Goal: Information Seeking & Learning: Learn about a topic

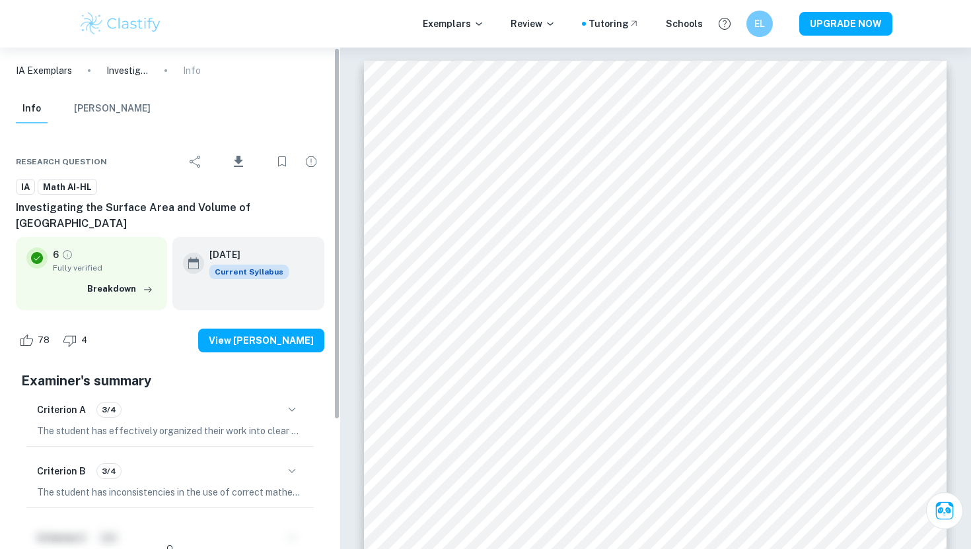
scroll to position [1632, 0]
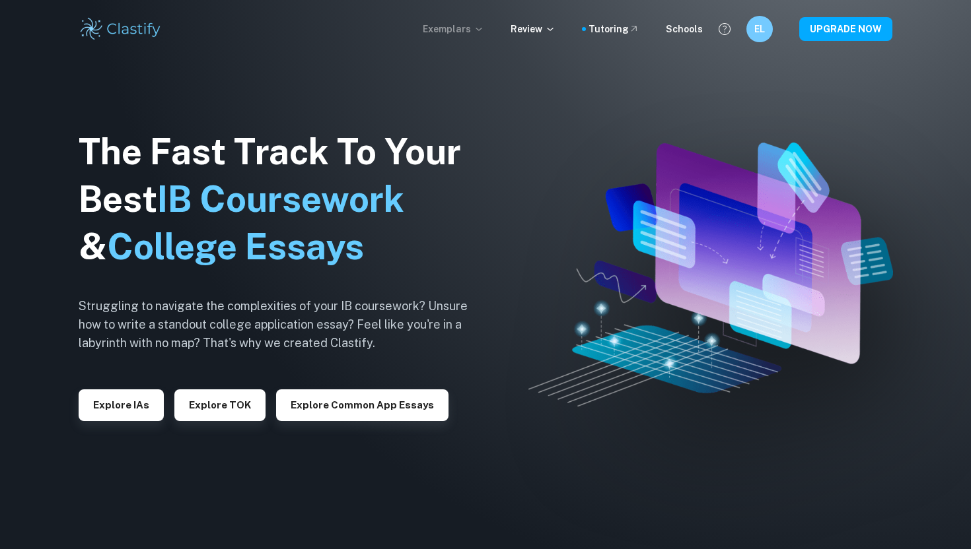
click at [457, 25] on p "Exemplars" at bounding box center [453, 29] width 61 height 15
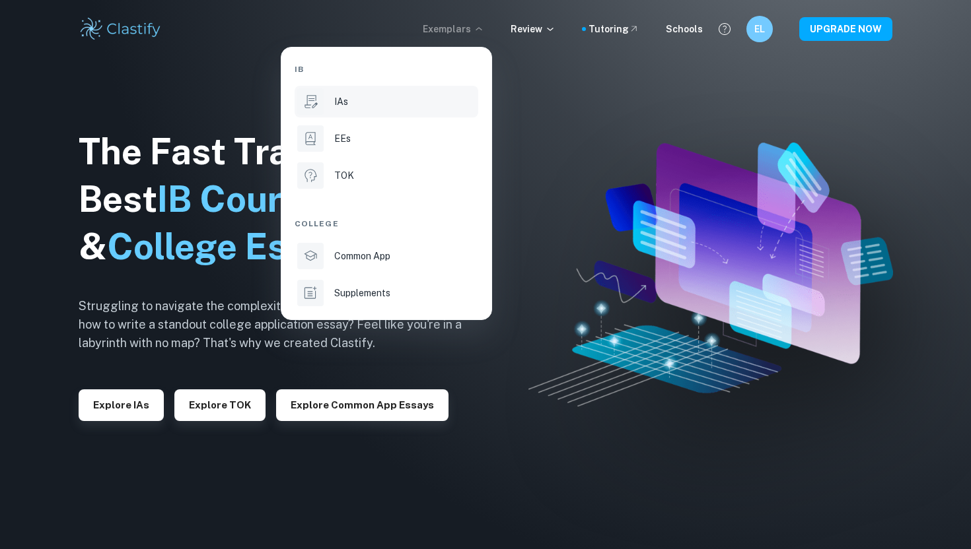
click at [388, 106] on div "IAs" at bounding box center [404, 101] width 141 height 15
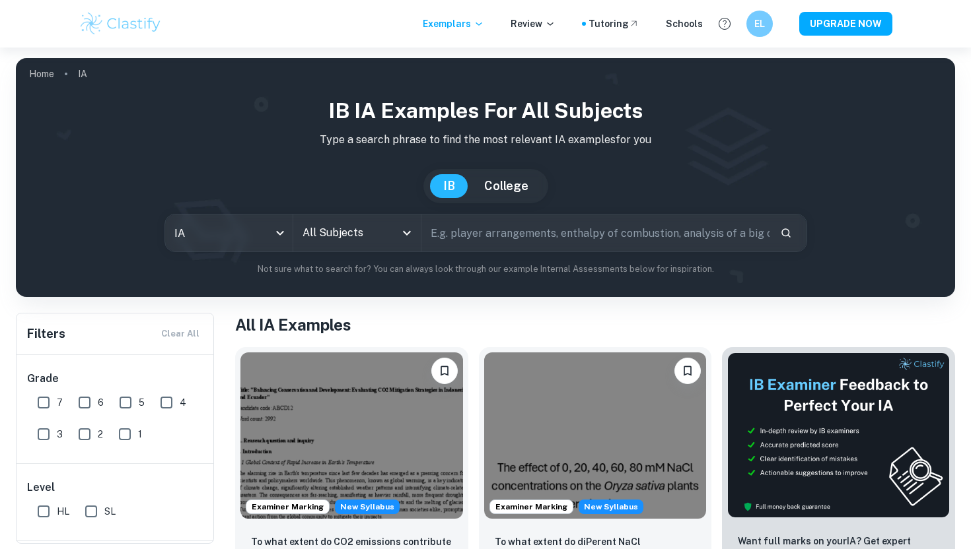
click at [308, 228] on input "All Subjects" at bounding box center [347, 233] width 96 height 25
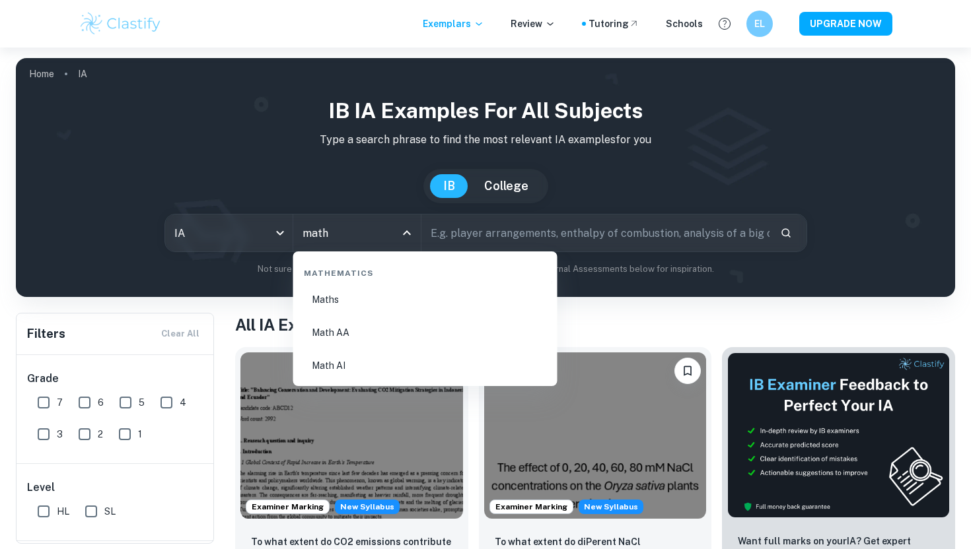
click at [337, 373] on li "Math AI" at bounding box center [425, 366] width 254 height 30
type input "Math AI"
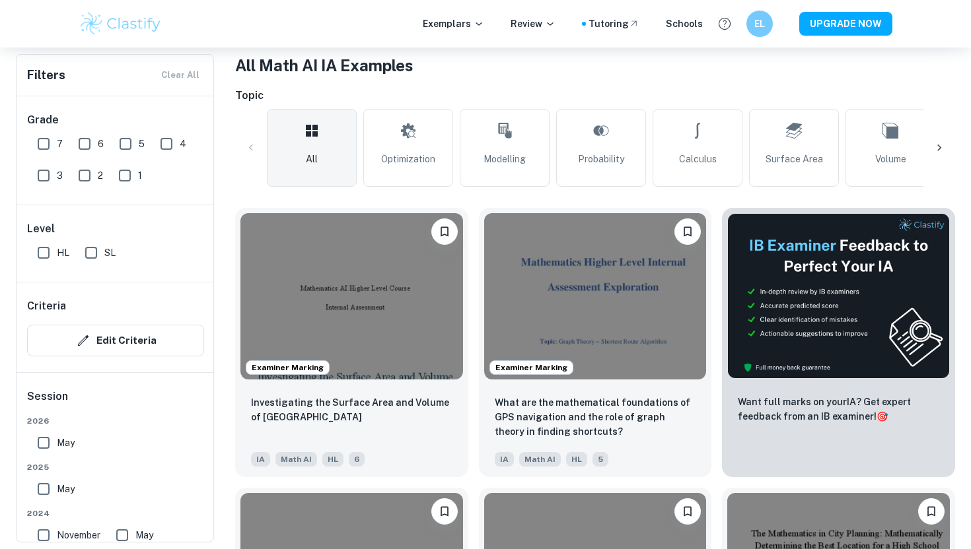
scroll to position [267, 0]
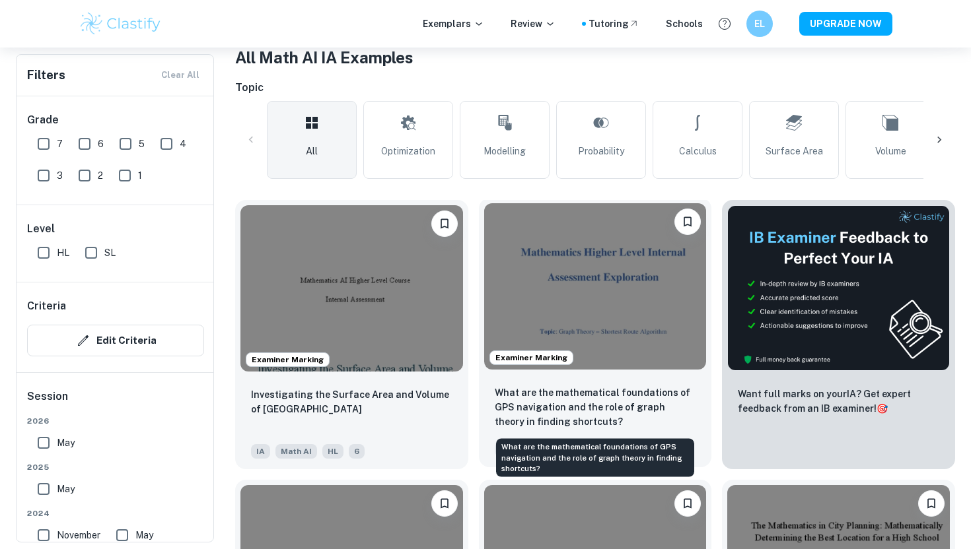
click at [528, 392] on p "What are the mathematical foundations of GPS navigation and the role of graph t…" at bounding box center [595, 408] width 201 height 44
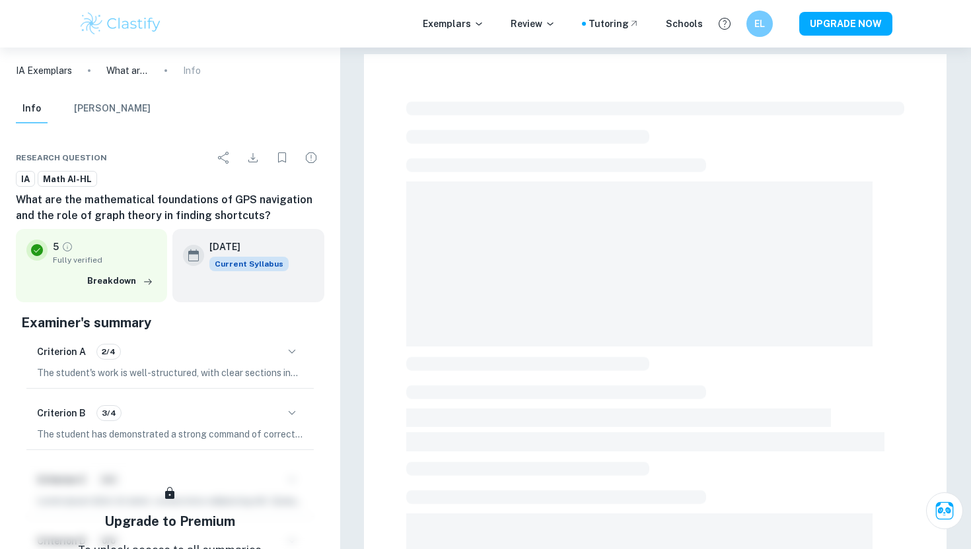
click at [562, 180] on div at bounding box center [655, 482] width 498 height 773
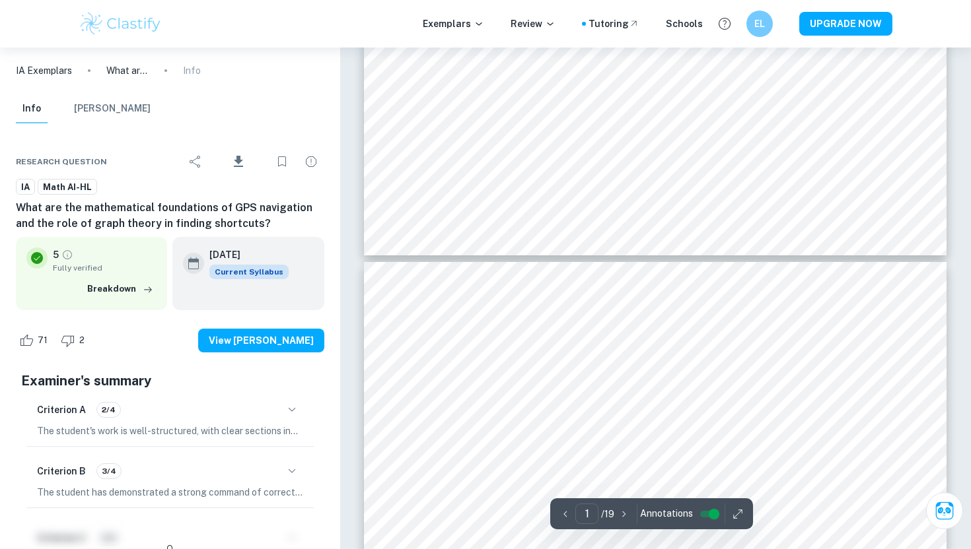
type input "2"
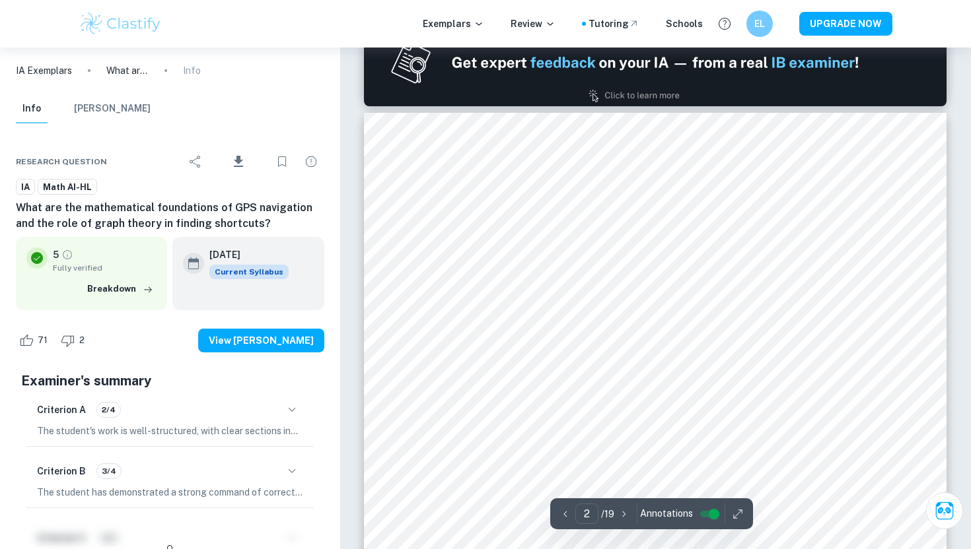
scroll to position [838, 0]
